Goal: Information Seeking & Learning: Understand process/instructions

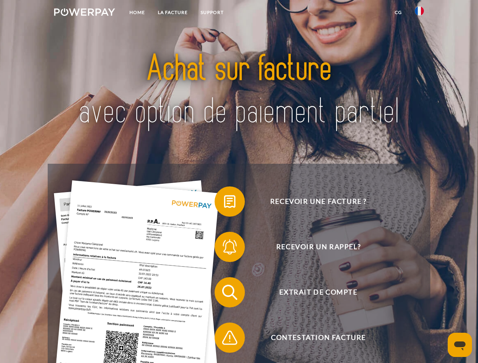
click at [84, 13] on img at bounding box center [84, 12] width 61 height 8
click at [419, 13] on img at bounding box center [419, 10] width 9 height 9
click at [398, 12] on link "CG" at bounding box center [398, 13] width 20 height 14
click at [224, 203] on span at bounding box center [218, 202] width 38 height 38
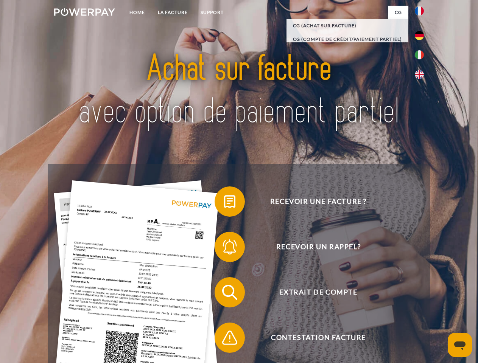
click at [224, 249] on span at bounding box center [218, 247] width 38 height 38
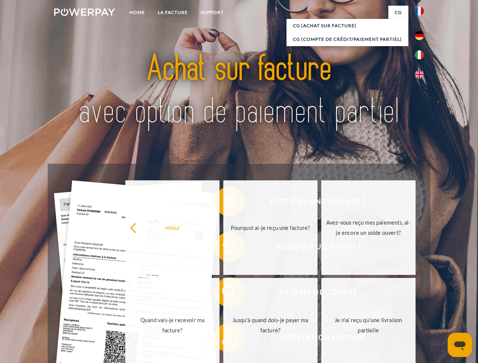
click at [224, 294] on link "Jusqu'à quand dois-je payer ma facture?" at bounding box center [270, 325] width 94 height 95
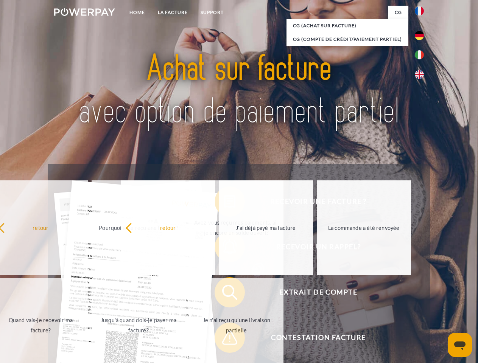
click at [224, 339] on span at bounding box center [218, 338] width 38 height 38
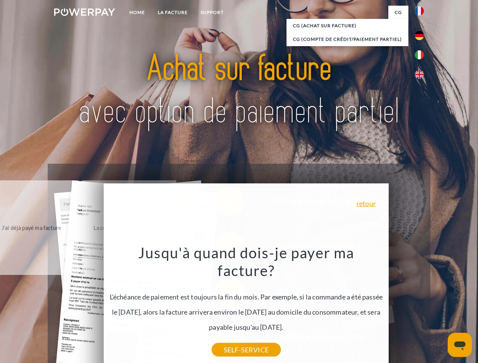
click at [460, 345] on icon "Ouvrir la fenêtre de messagerie" at bounding box center [459, 346] width 11 height 9
